Goal: Find specific page/section: Find specific page/section

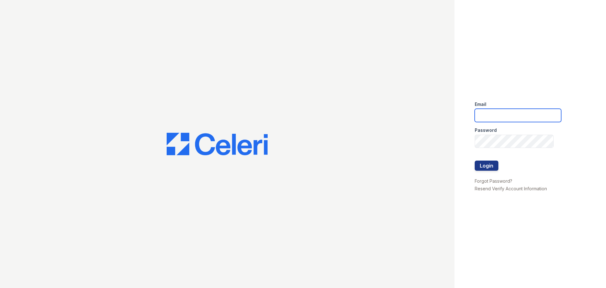
type input "[DOMAIN_NAME][EMAIL_ADDRESS][DOMAIN_NAME]"
click at [495, 159] on div at bounding box center [518, 154] width 87 height 13
click at [489, 164] on button "Login" at bounding box center [487, 165] width 24 height 10
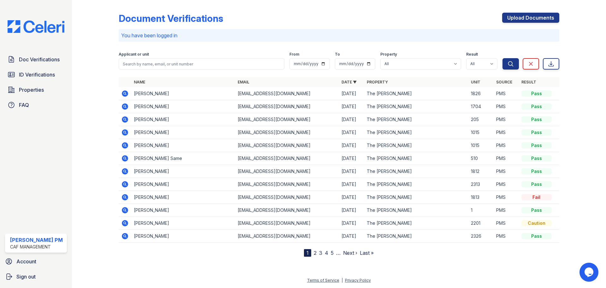
drag, startPoint x: 43, startPoint y: 60, endPoint x: 186, endPoint y: 62, distance: 142.8
click at [43, 60] on span "Doc Verifications" at bounding box center [39, 60] width 41 height 8
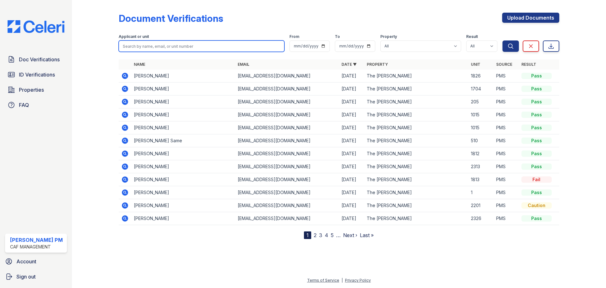
click at [198, 48] on input "search" at bounding box center [202, 45] width 166 height 11
type input "alexis"
click at [503, 40] on button "Search" at bounding box center [511, 45] width 16 height 11
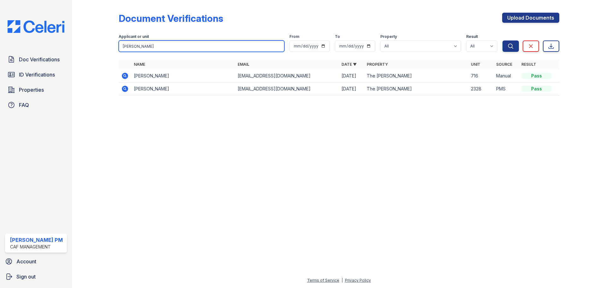
click at [148, 43] on input "alexis" at bounding box center [202, 45] width 166 height 11
type input "wittke"
click at [503, 40] on button "Search" at bounding box center [511, 45] width 16 height 11
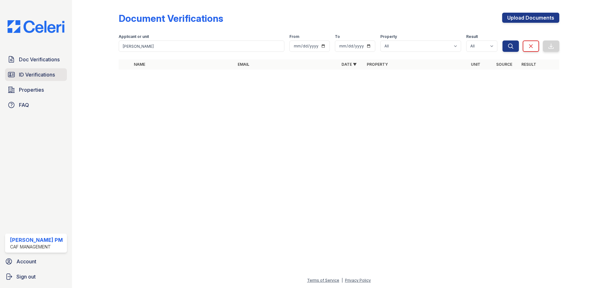
click at [43, 73] on span "ID Verifications" at bounding box center [37, 75] width 36 height 8
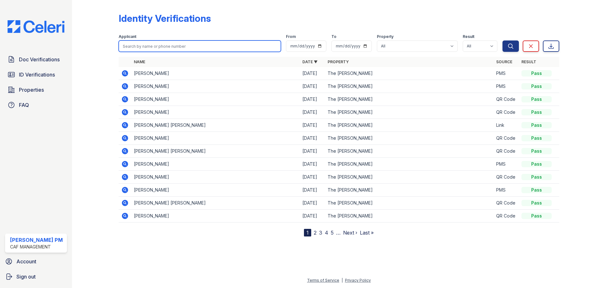
click at [168, 47] on input "search" at bounding box center [200, 45] width 162 height 11
type input "witt"
click at [503, 40] on button "Search" at bounding box center [511, 45] width 16 height 11
